Goal: Task Accomplishment & Management: Use online tool/utility

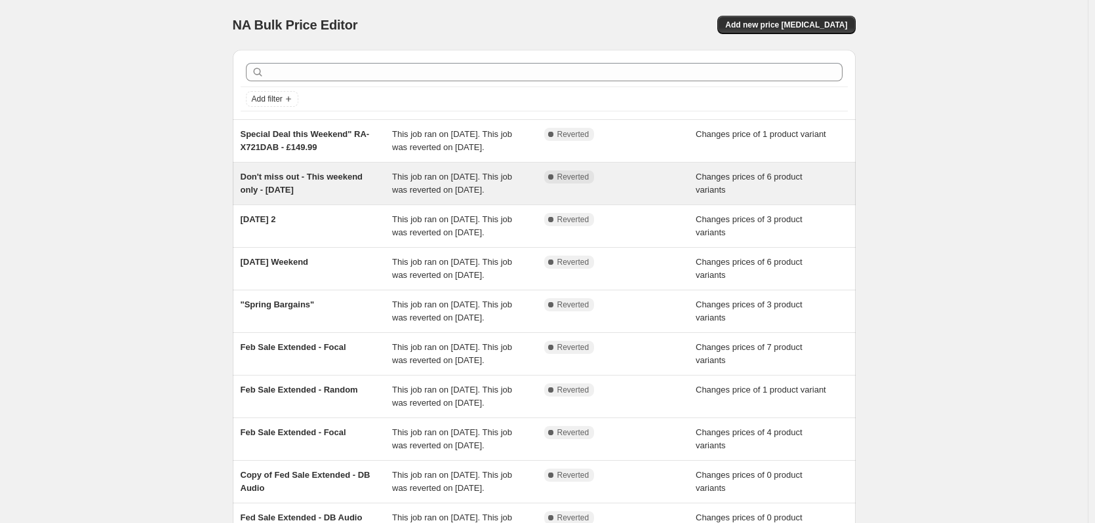
click at [314, 192] on span "Don't miss out - This weekend only - [DATE]" at bounding box center [302, 183] width 123 height 23
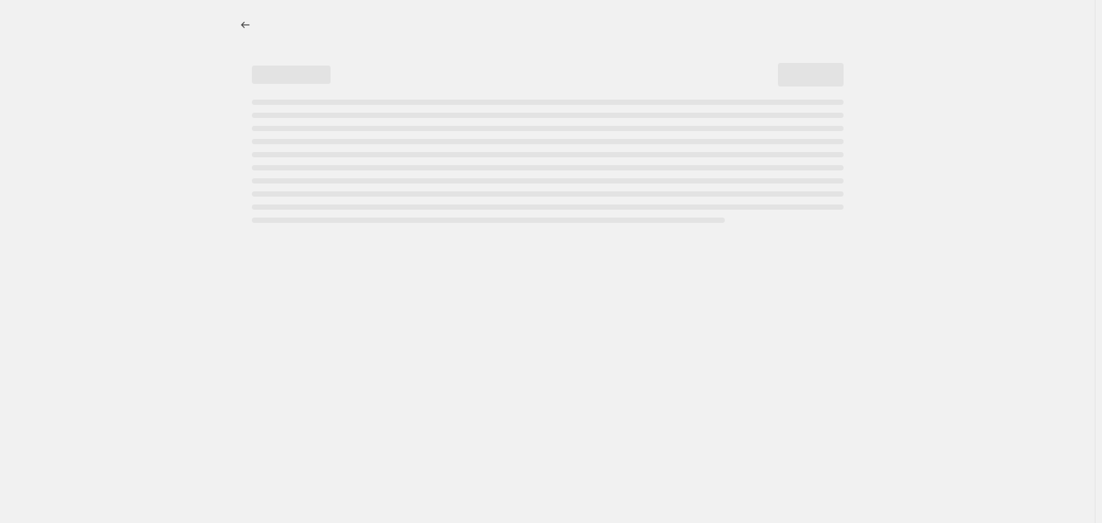
select select "tag"
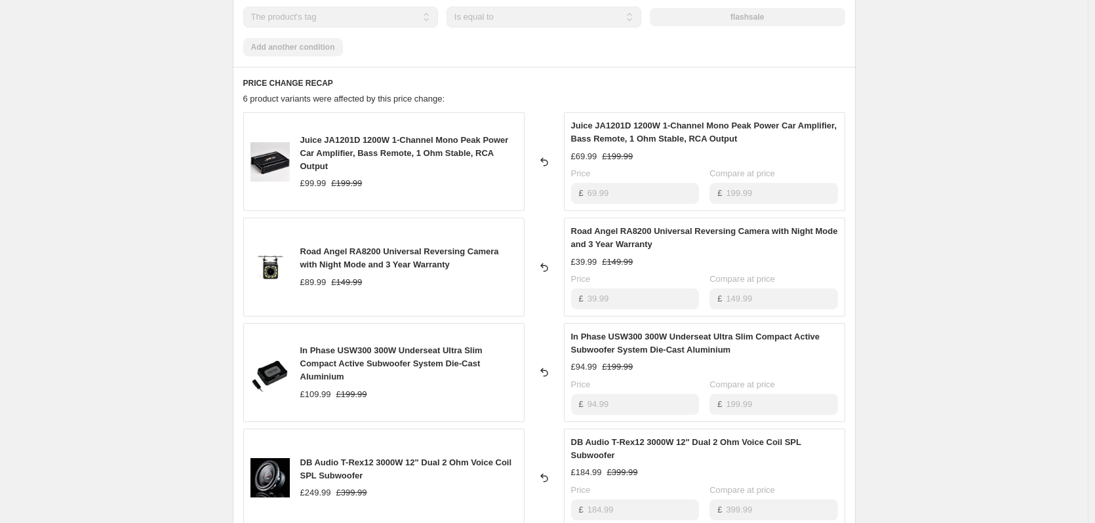
scroll to position [525, 0]
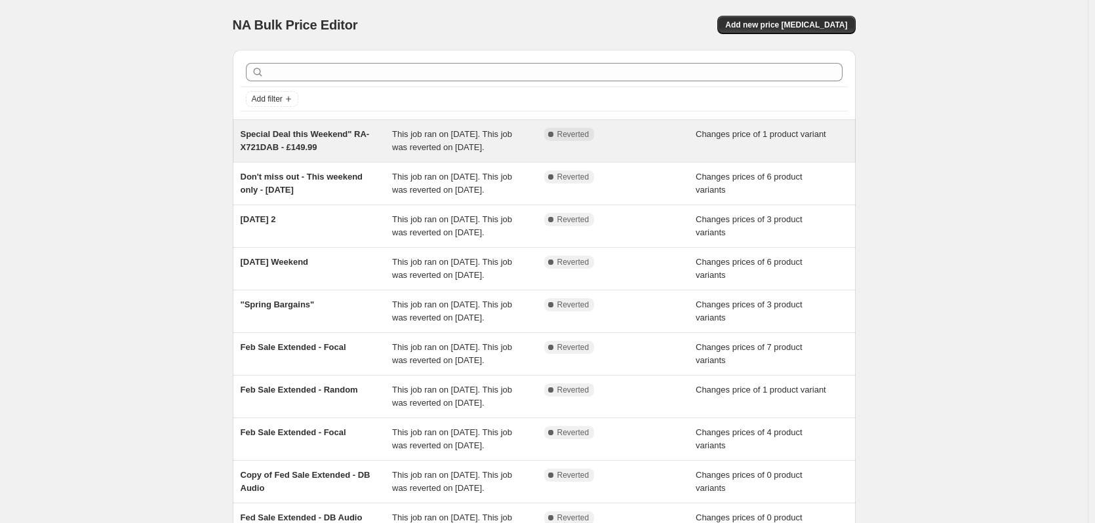
click at [295, 151] on span "Special Deal this Weekend" RA-X721DAB - £149.99" at bounding box center [305, 140] width 129 height 23
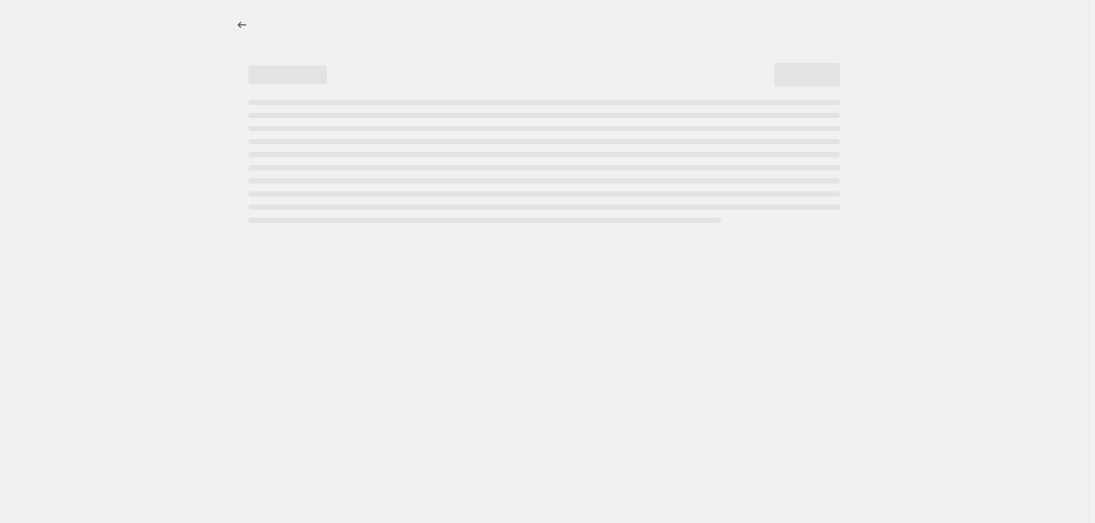
select select "tag"
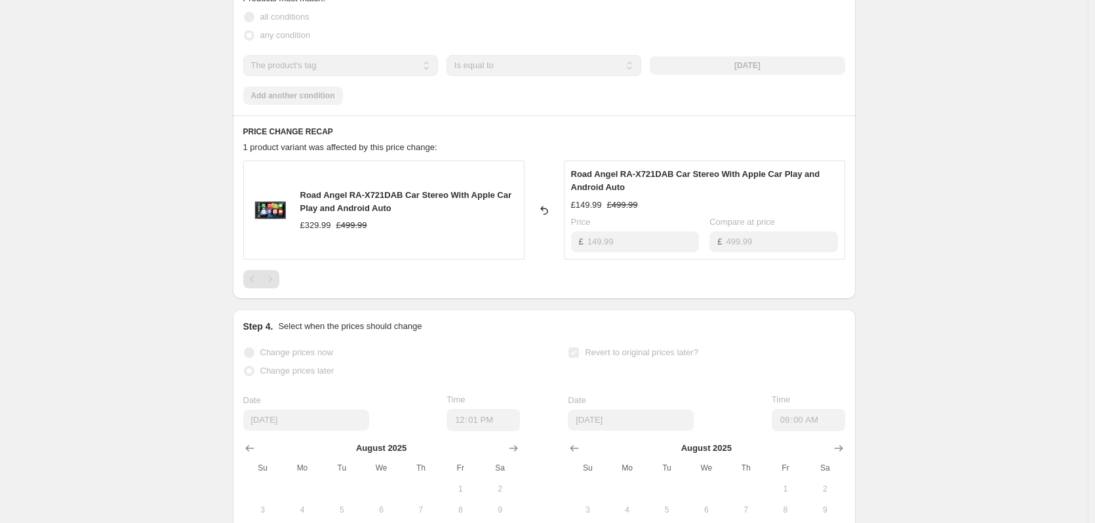
scroll to position [514, 0]
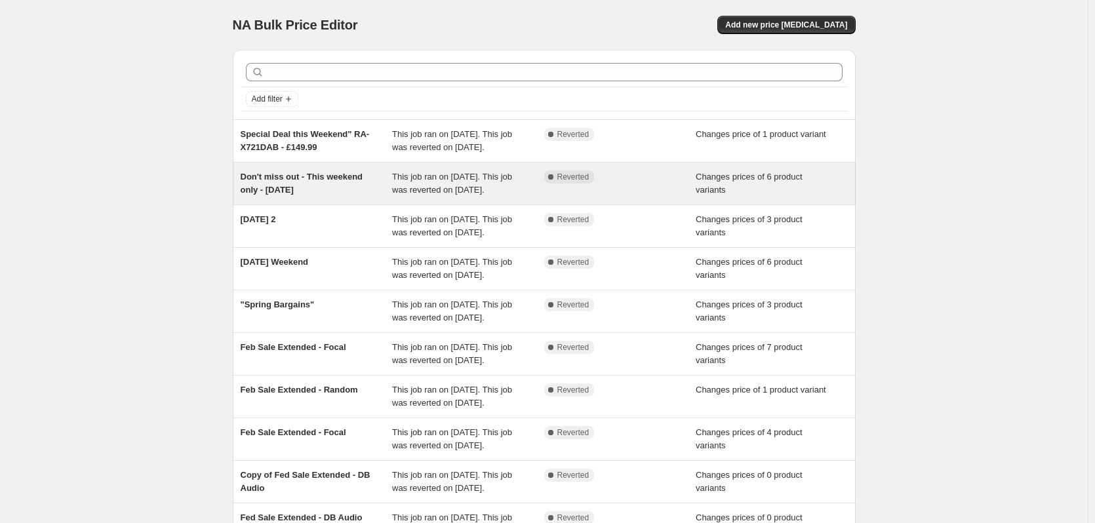
click at [258, 195] on span "Don't miss out - This weekend only - [DATE]" at bounding box center [302, 183] width 123 height 23
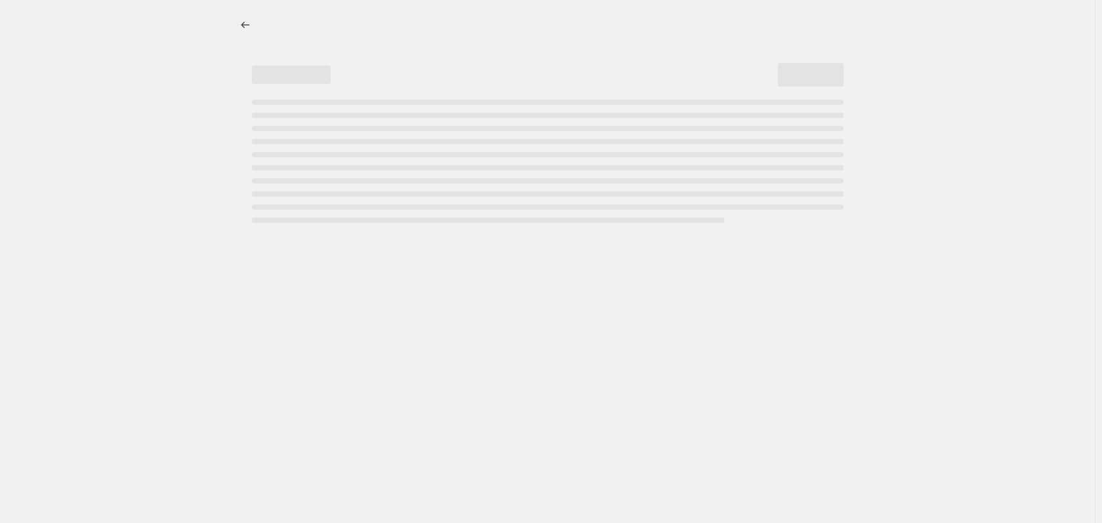
select select "tag"
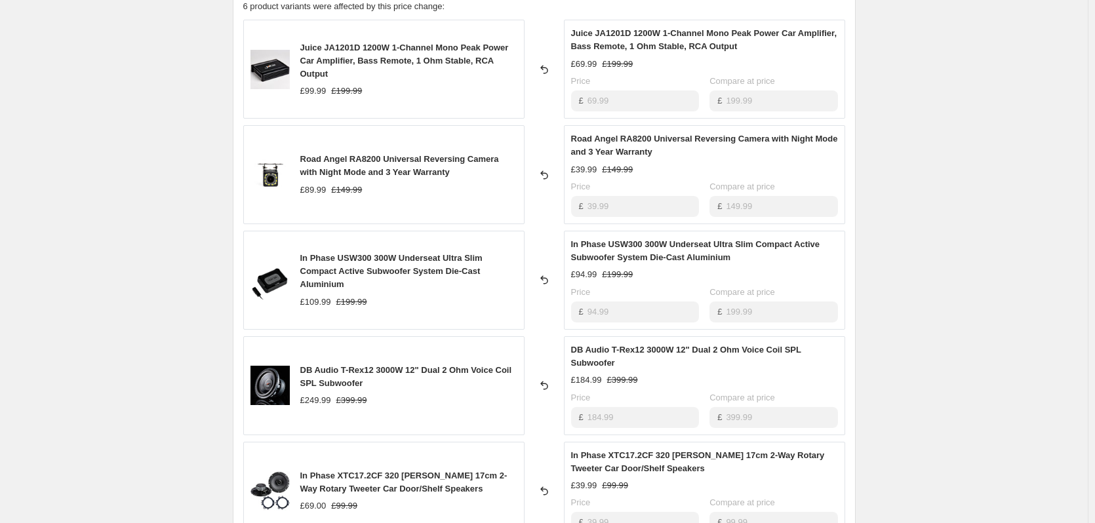
scroll to position [459, 0]
